Goal: Check status: Check status

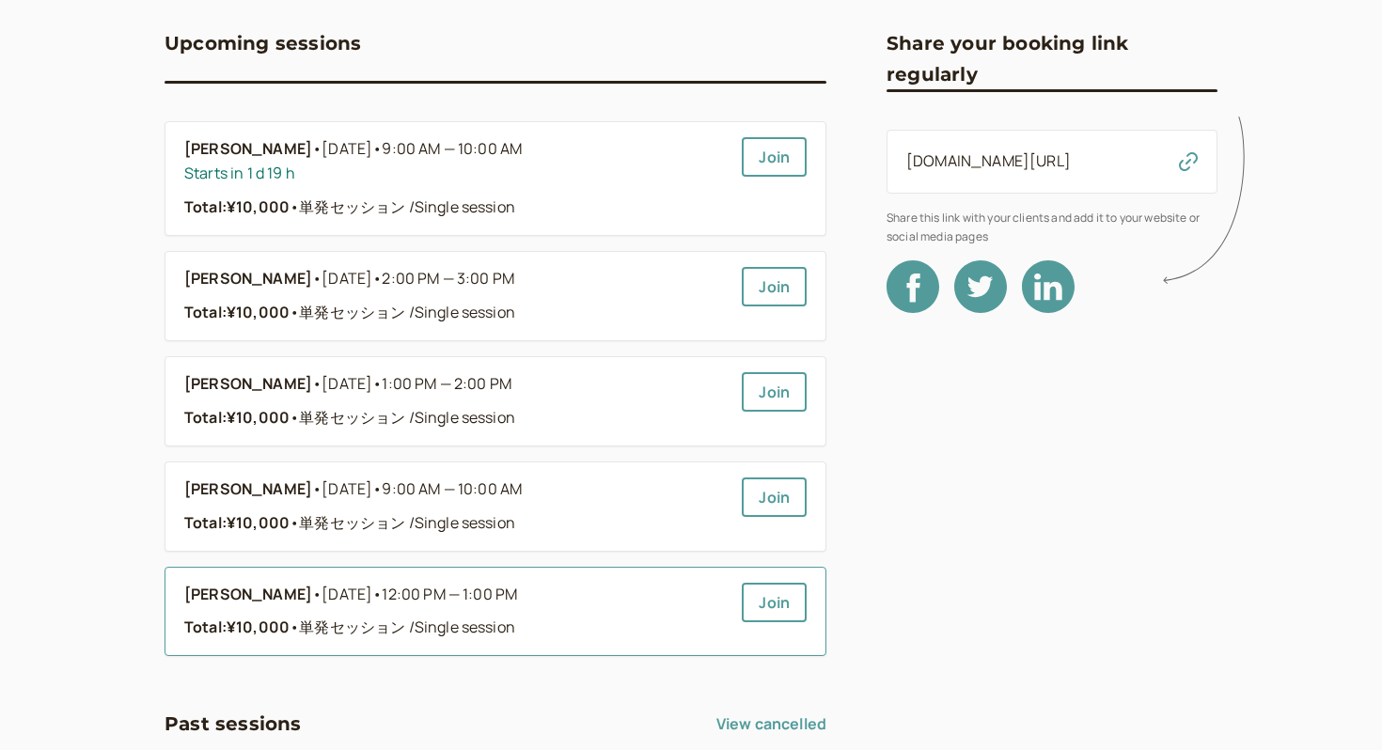
scroll to position [386, 0]
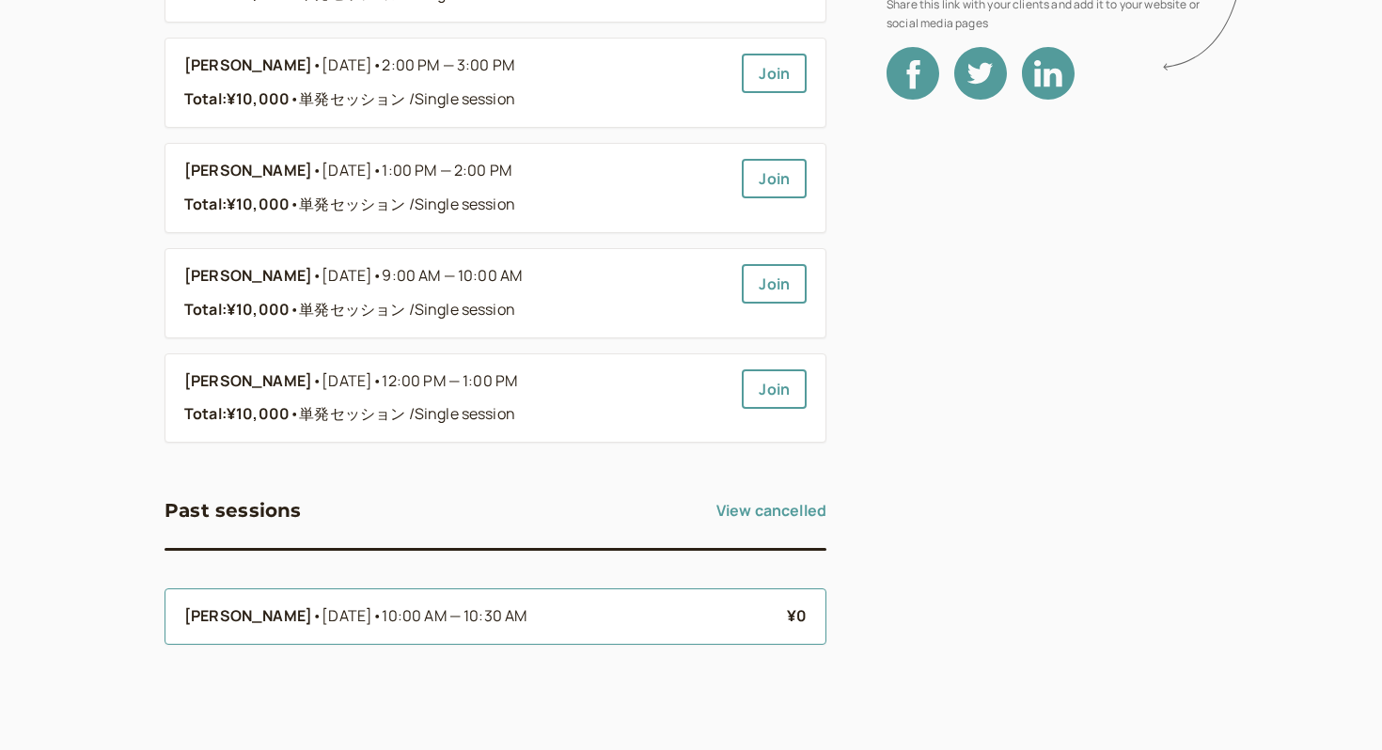
click at [416, 639] on li "[PERSON_NAME] • [DATE] • 10:00 AM — 10:30 AM ¥0" at bounding box center [496, 617] width 662 height 56
click at [443, 601] on li "[PERSON_NAME] • [DATE] • 10:00 AM — 10:30 AM ¥0" at bounding box center [496, 617] width 662 height 56
click at [443, 602] on li "[PERSON_NAME] • [DATE] • 10:00 AM — 10:30 AM ¥0" at bounding box center [496, 617] width 662 height 56
click at [389, 617] on span "10:00 AM — 10:30 AM" at bounding box center [454, 616] width 145 height 21
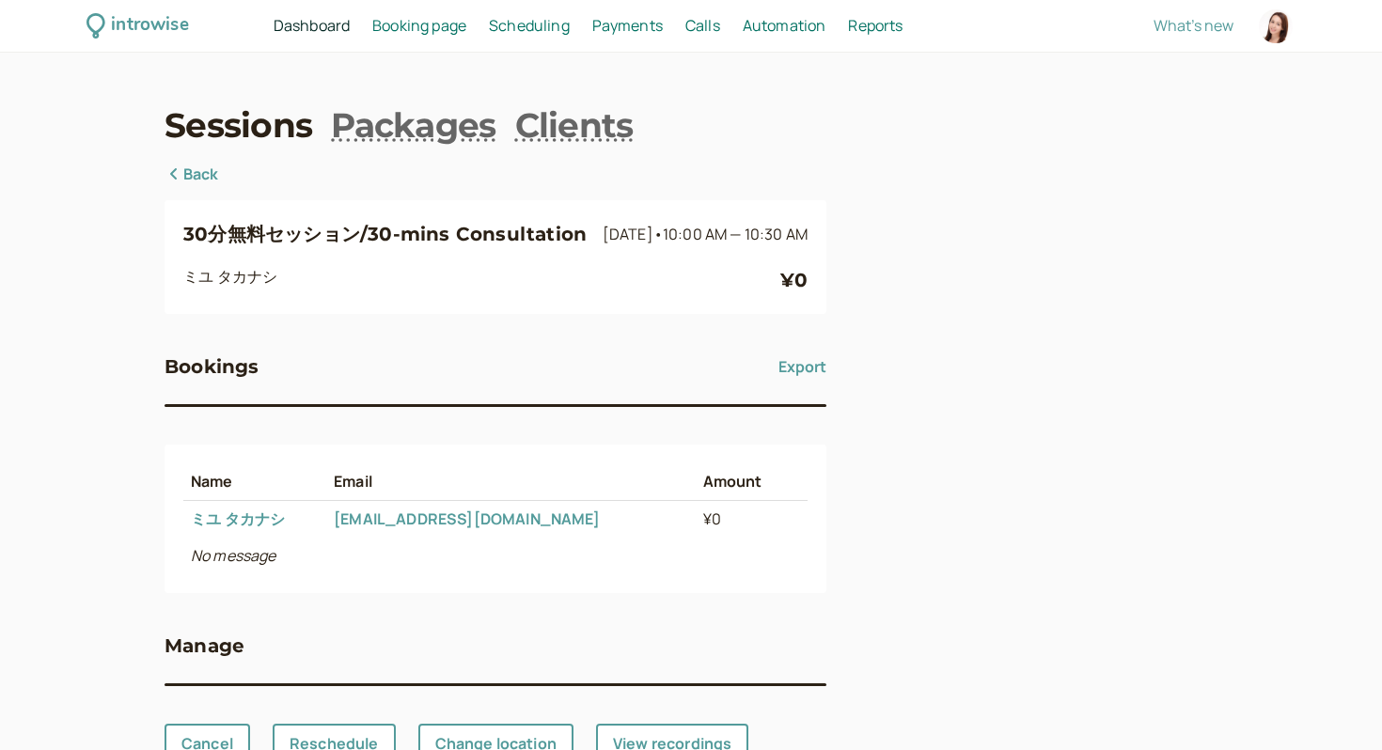
click at [181, 180] on icon at bounding box center [174, 173] width 19 height 15
